Goal: Task Accomplishment & Management: Complete application form

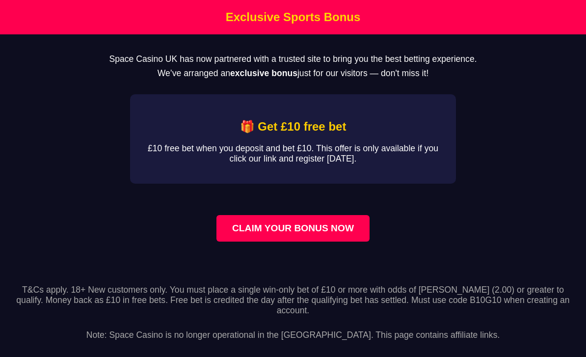
click at [185, 133] on h2 "🎁 Get £10 free bet" at bounding box center [293, 127] width 294 height 14
click at [239, 233] on link "CLAIM YOUR BONUS NOW" at bounding box center [292, 228] width 153 height 26
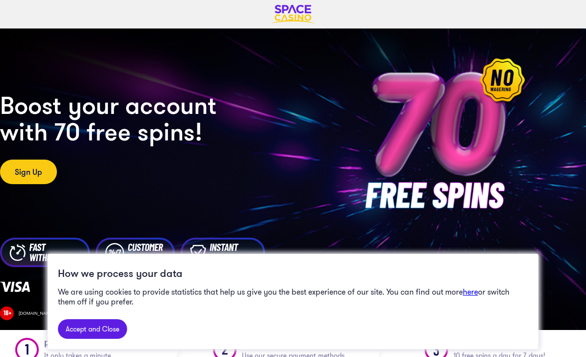
click at [90, 321] on link "Accept and Close" at bounding box center [92, 329] width 69 height 20
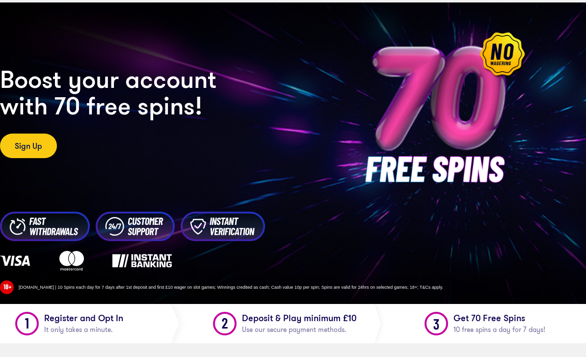
scroll to position [26, 0]
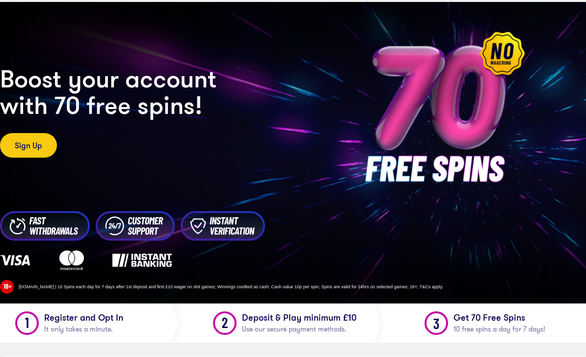
click at [30, 146] on link "Sign Up" at bounding box center [28, 145] width 57 height 25
click at [31, 135] on link "Sign Up" at bounding box center [28, 145] width 57 height 25
click at [23, 136] on link "Sign Up" at bounding box center [28, 145] width 57 height 25
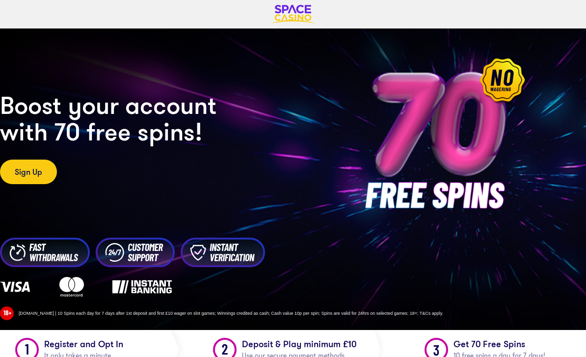
click at [296, 23] on img at bounding box center [293, 14] width 44 height 19
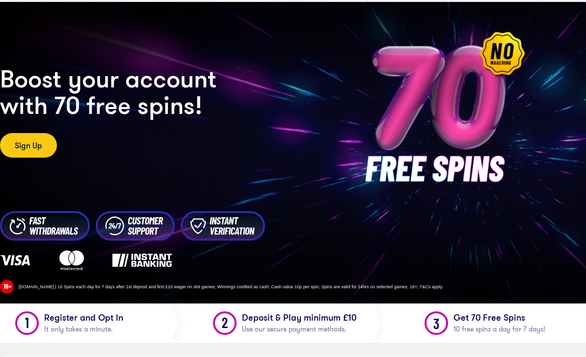
click at [45, 152] on link "Sign Up" at bounding box center [28, 145] width 57 height 25
click at [30, 150] on link "Sign Up" at bounding box center [28, 145] width 57 height 25
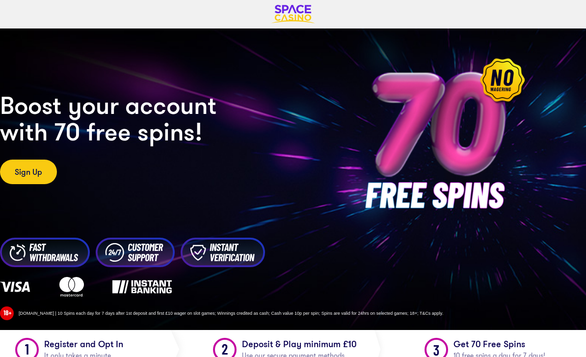
click at [20, 171] on link "Sign Up" at bounding box center [28, 171] width 57 height 25
click at [31, 168] on link "Sign Up" at bounding box center [28, 171] width 57 height 25
click at [47, 167] on link "Sign Up" at bounding box center [28, 171] width 57 height 25
click at [42, 197] on div "CASINO Boost your account with 70 free spins! Sign Up" at bounding box center [293, 137] width 586 height 199
click at [24, 172] on link "Sign Up" at bounding box center [28, 171] width 57 height 25
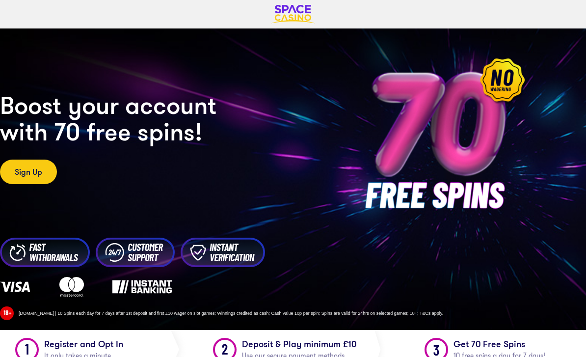
click at [26, 167] on link "Sign Up" at bounding box center [28, 171] width 57 height 25
click at [24, 166] on link "Sign Up" at bounding box center [28, 171] width 57 height 25
